Goal: Navigation & Orientation: Find specific page/section

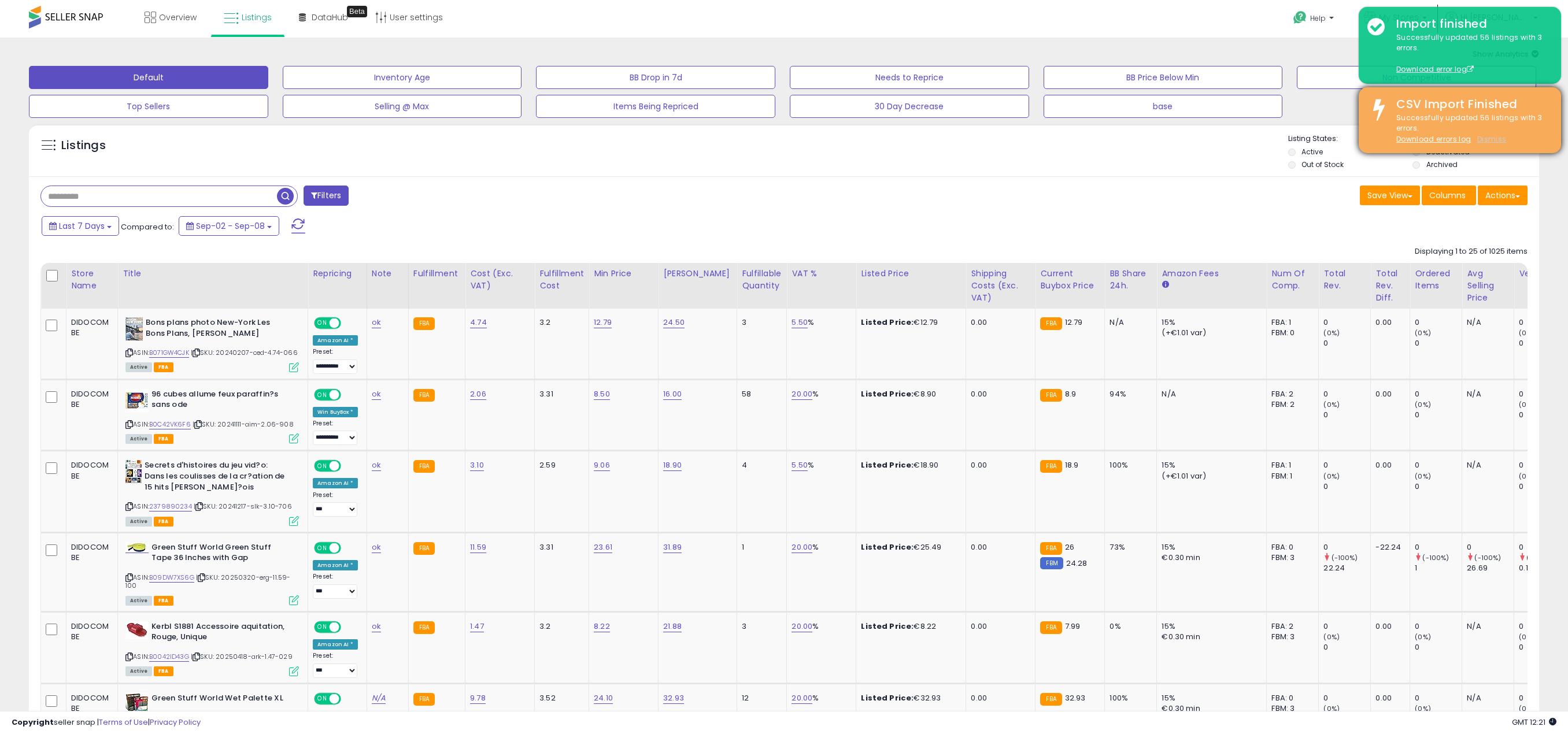
click at [1495, 138] on u "Dismiss" at bounding box center [1491, 139] width 29 height 10
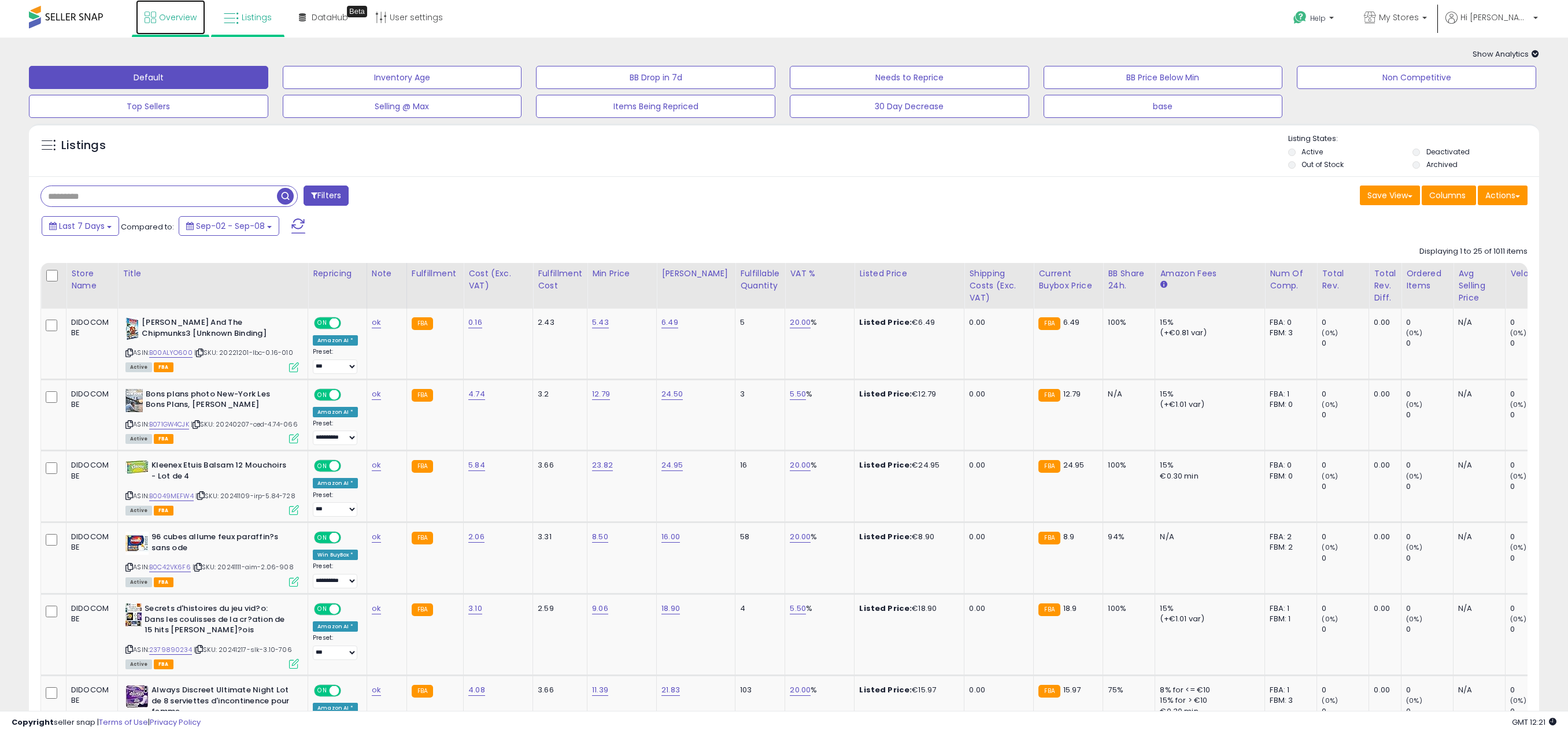
click at [177, 17] on span "Overview" at bounding box center [177, 17] width 37 height 12
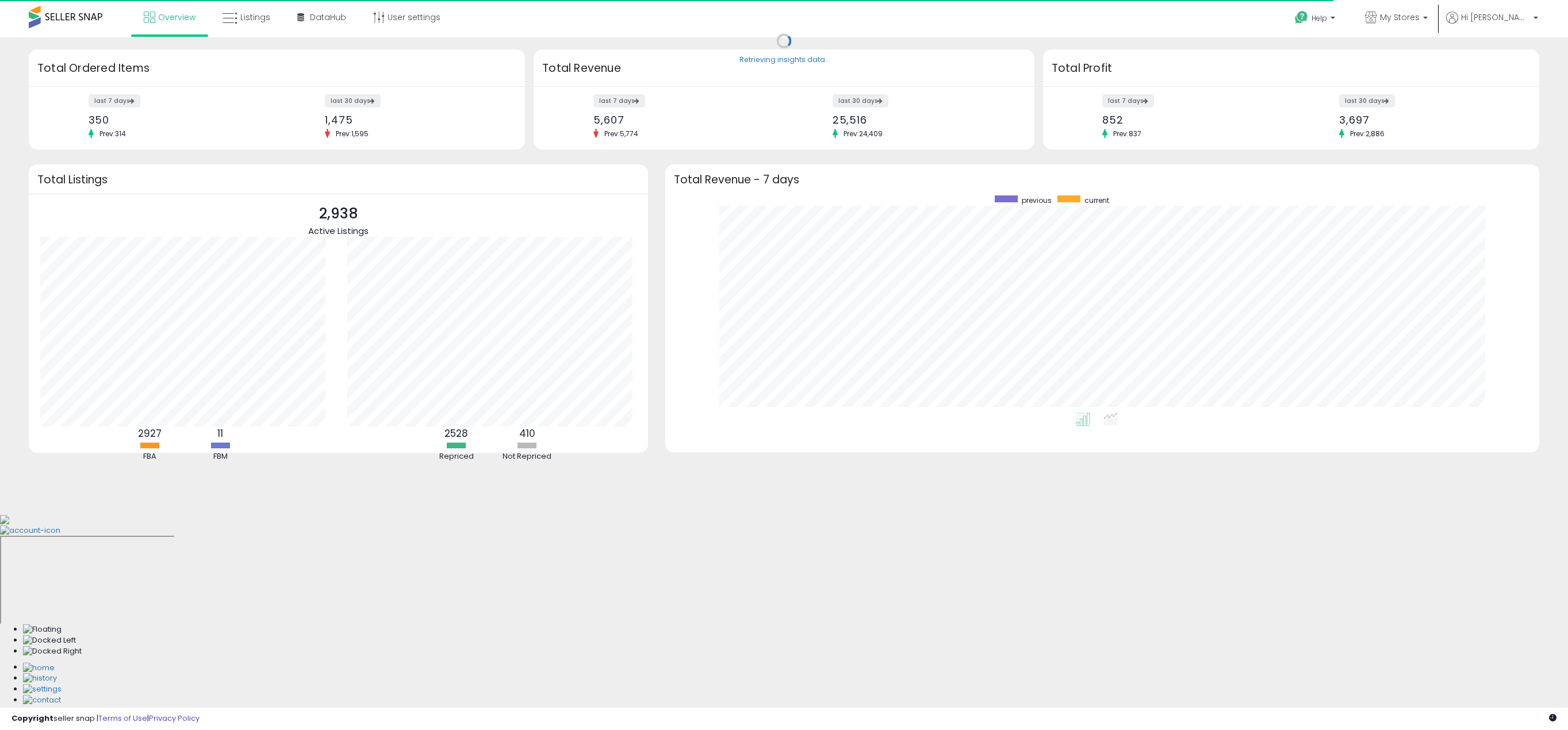
scroll to position [217, 851]
click at [242, 15] on span "Listings" at bounding box center [255, 17] width 30 height 12
